Goal: Find specific fact: Find specific fact

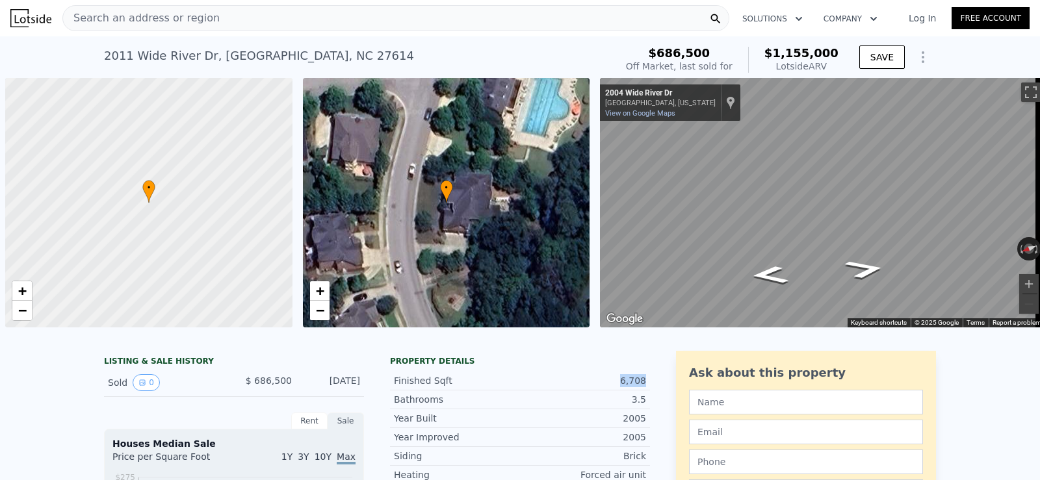
scroll to position [0, 5]
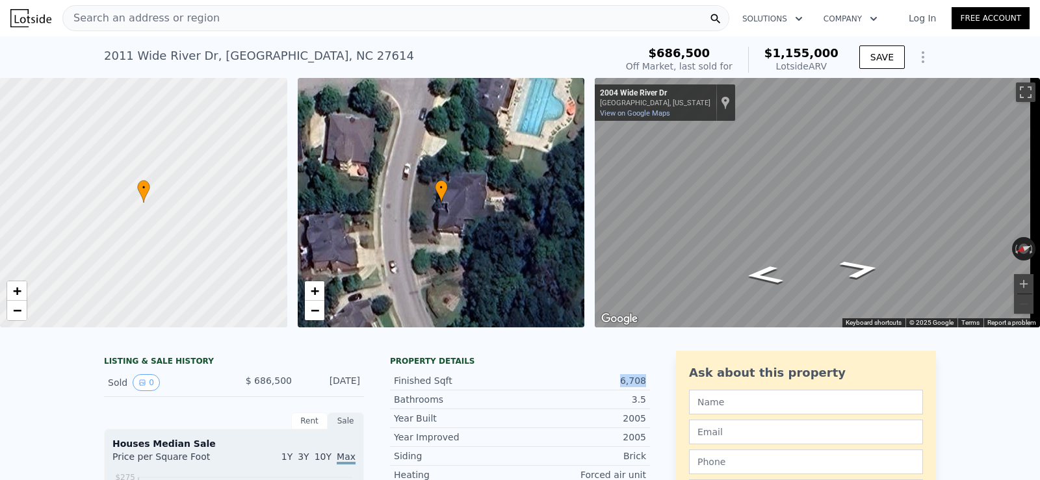
click at [325, 58] on div "[STREET_ADDRESS] Sold [DATE] for $686,500 (~ARV $1.155m )" at bounding box center [357, 60] width 506 height 36
click at [321, 48] on div "[STREET_ADDRESS] Sold [DATE] for $686,500 (~ARV $1.155m )" at bounding box center [357, 60] width 506 height 36
click at [716, 18] on icon at bounding box center [715, 18] width 13 height 13
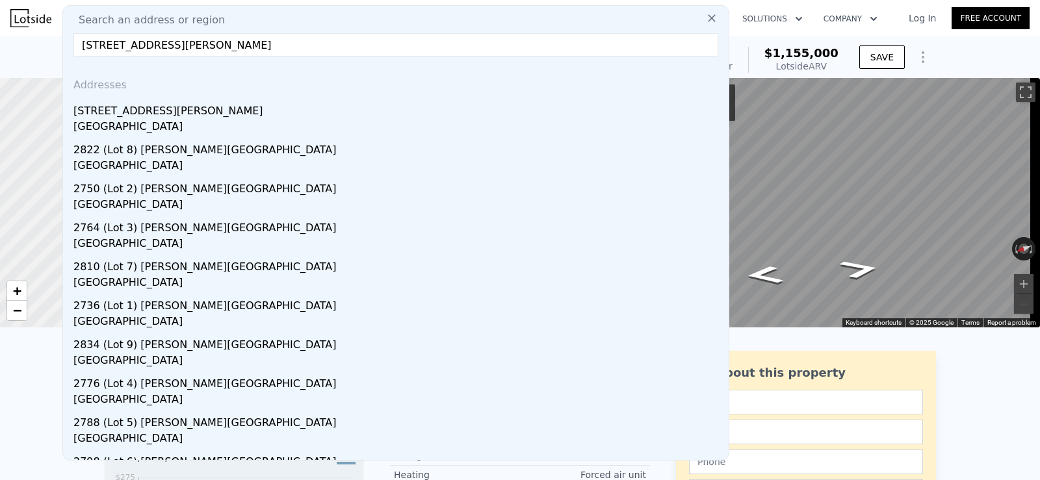
type input "[STREET_ADDRESS][PERSON_NAME]"
click at [705, 16] on icon at bounding box center [711, 18] width 13 height 13
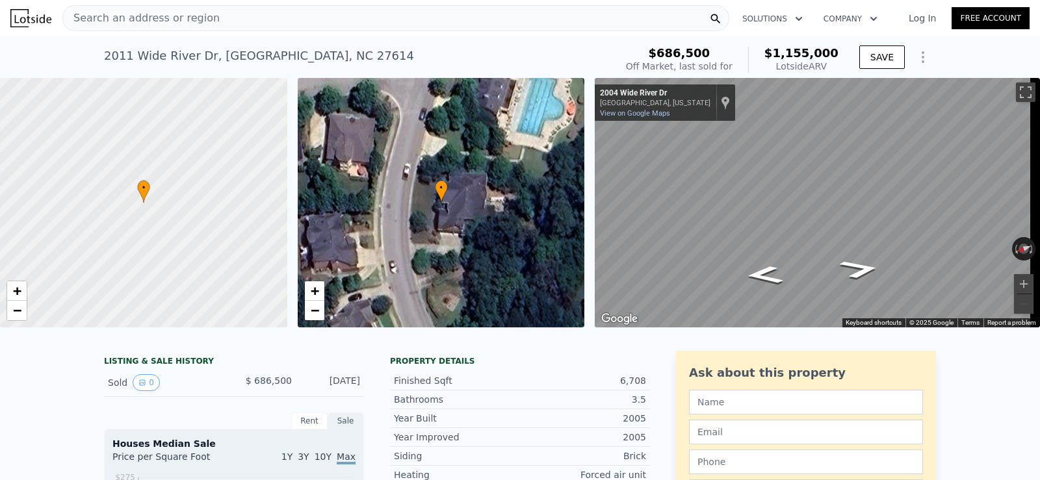
click at [715, 21] on icon at bounding box center [716, 19] width 10 height 10
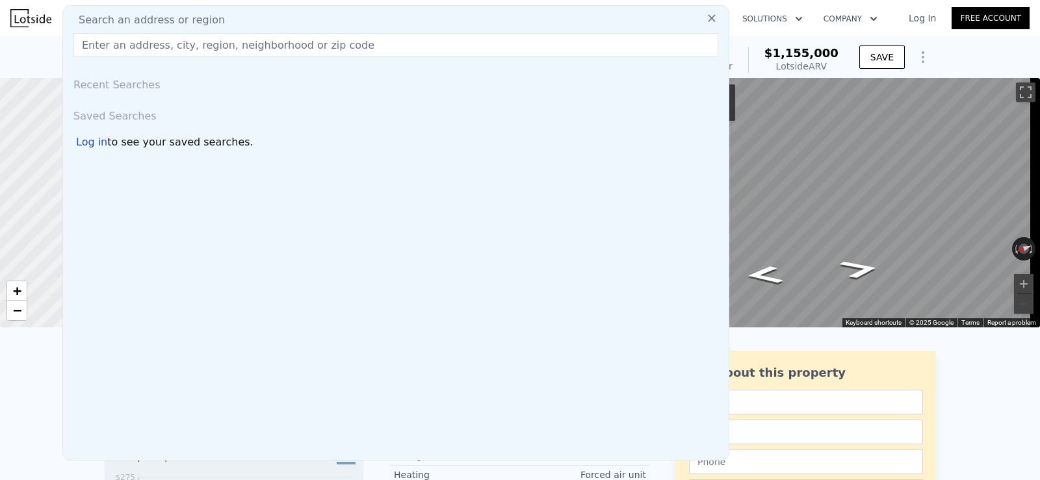
type input "[STREET_ADDRESS][PERSON_NAME]"
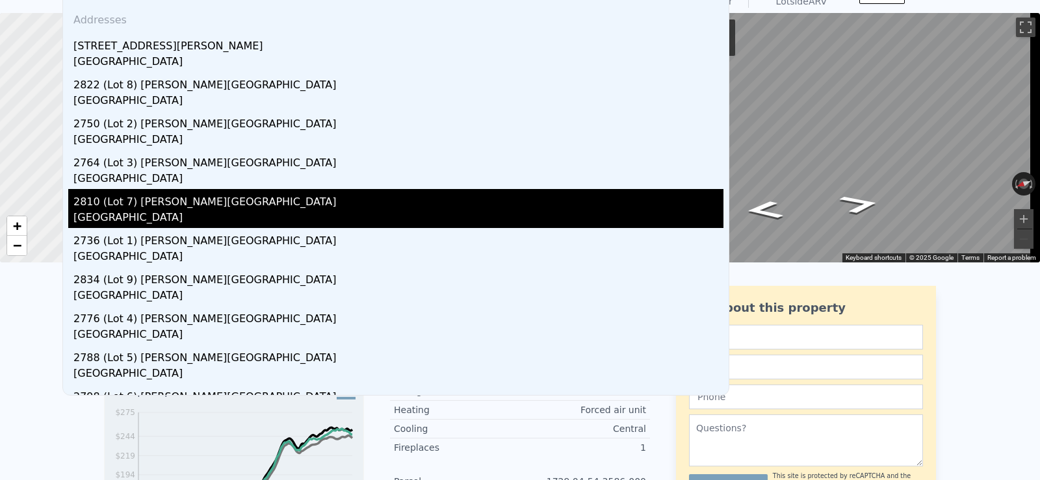
scroll to position [0, 0]
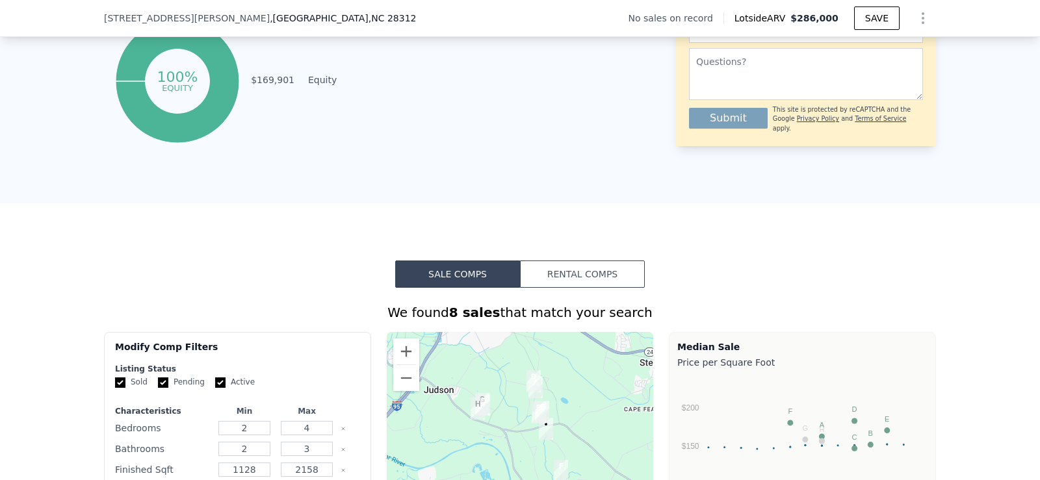
scroll to position [385, 0]
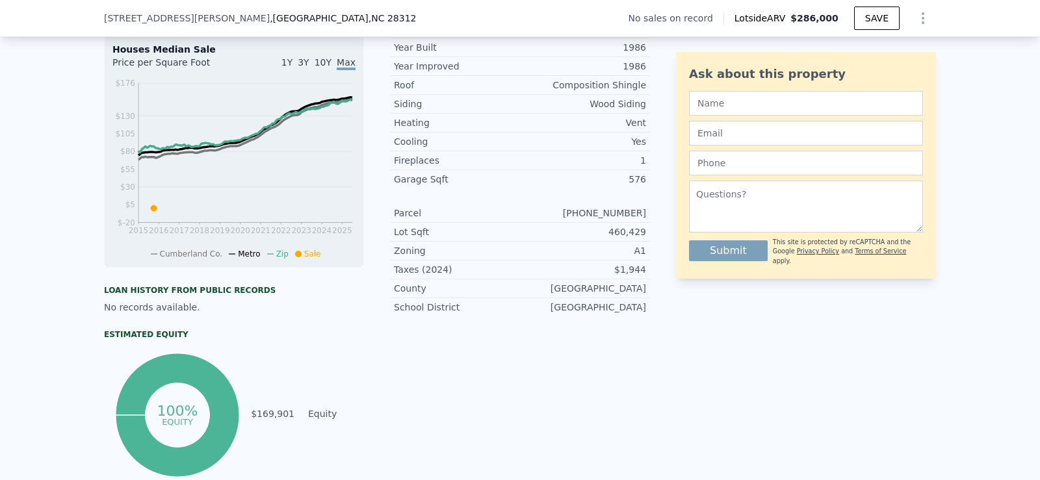
click at [184, 10] on div "[STREET_ADDRESS][PERSON_NAME] No sales on record Lotside ARV $286,000 SAVE" at bounding box center [520, 18] width 832 height 36
click at [270, 15] on span ", Cumberland County , NC 28312" at bounding box center [343, 18] width 146 height 13
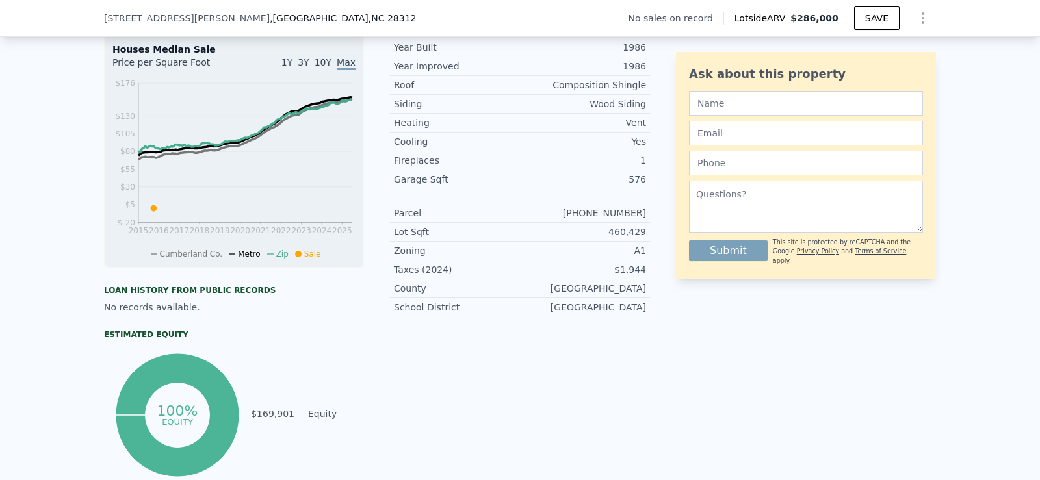
click at [161, 16] on span "[STREET_ADDRESS][PERSON_NAME]" at bounding box center [187, 18] width 166 height 13
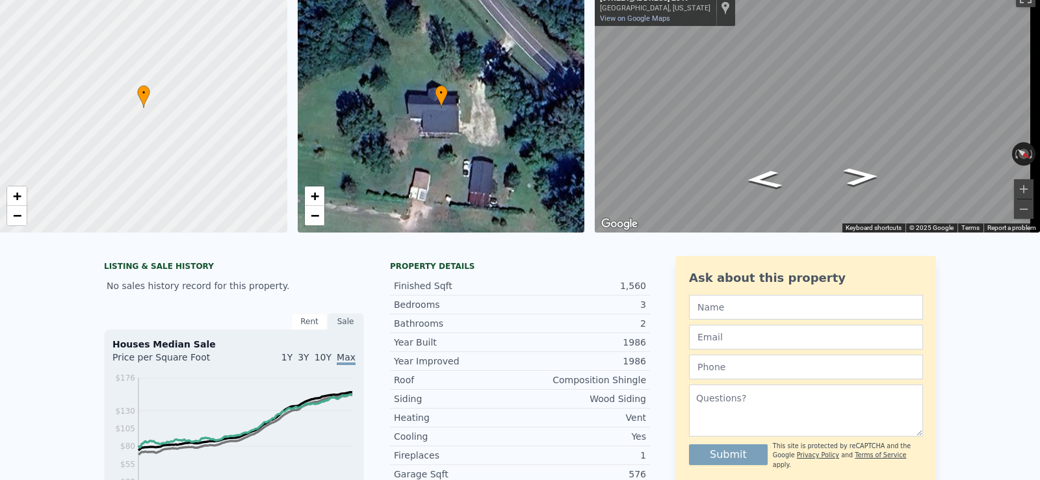
scroll to position [5, 0]
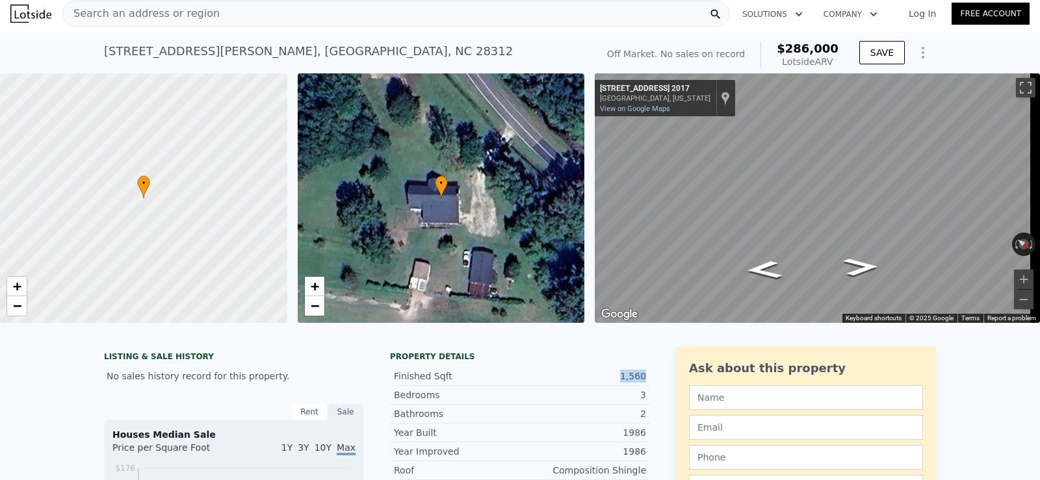
drag, startPoint x: 644, startPoint y: 385, endPoint x: 608, endPoint y: 385, distance: 35.7
click at [608, 385] on div "Finished Sqft 1,560" at bounding box center [520, 376] width 260 height 19
copy div "1,560"
